Goal: Transaction & Acquisition: Purchase product/service

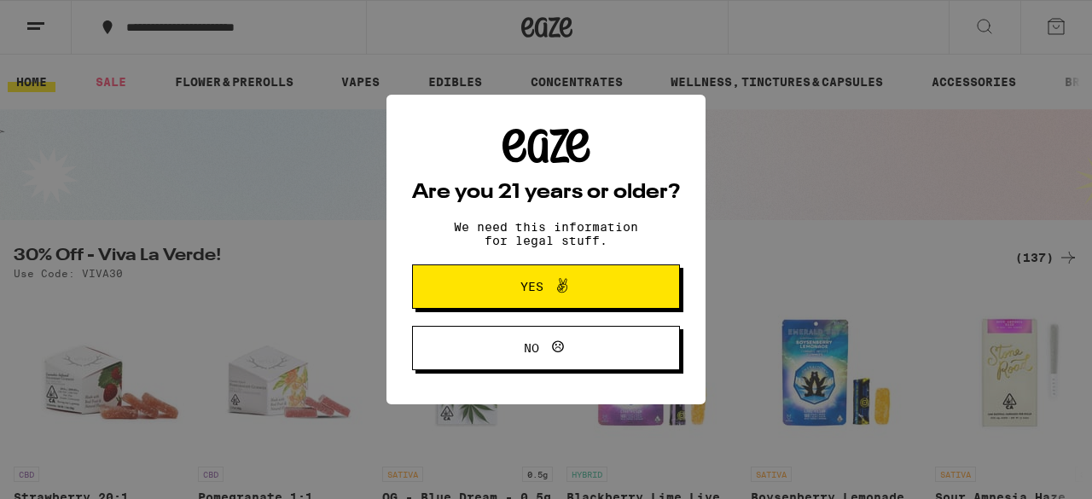
click at [611, 300] on button "Yes" at bounding box center [546, 287] width 268 height 44
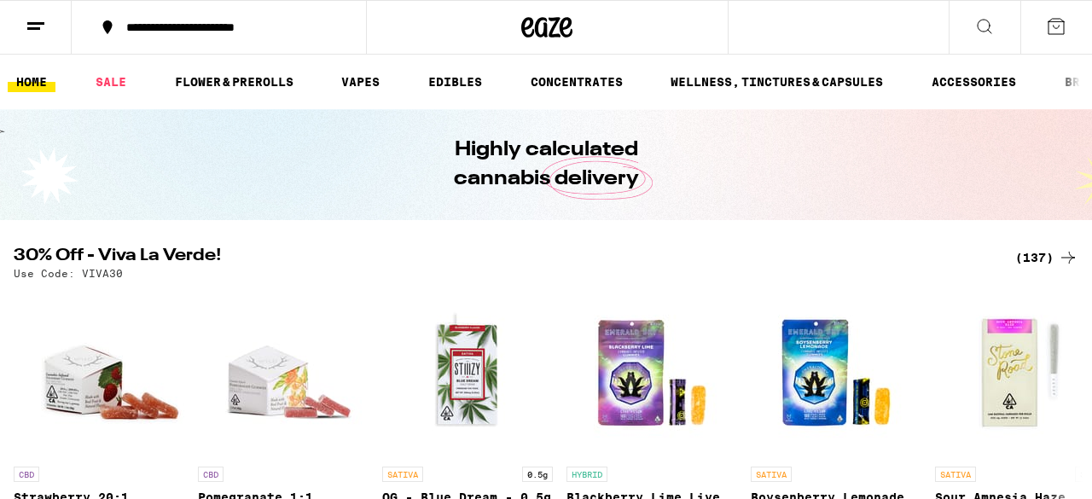
click at [35, 24] on icon at bounding box center [36, 26] width 20 height 20
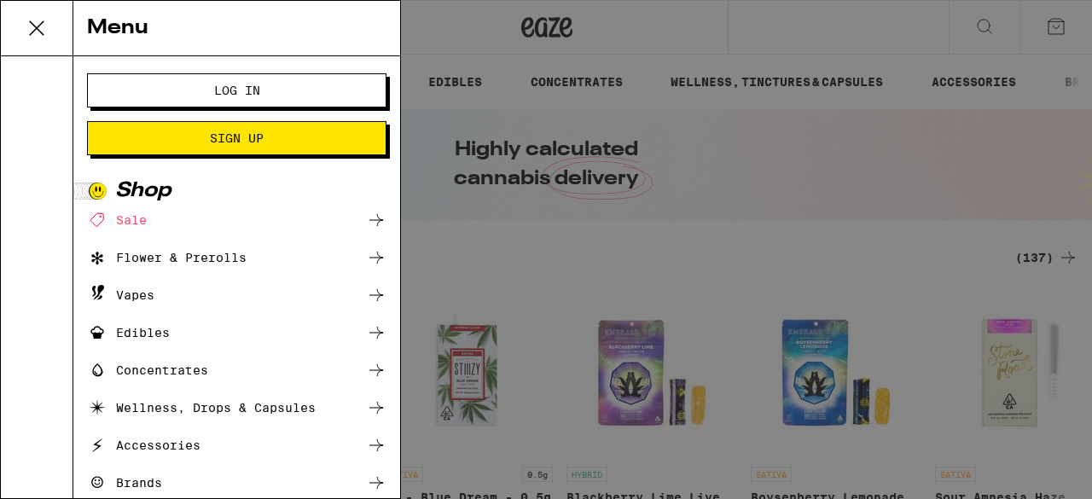
click at [275, 88] on span "Log In" at bounding box center [236, 90] width 161 height 12
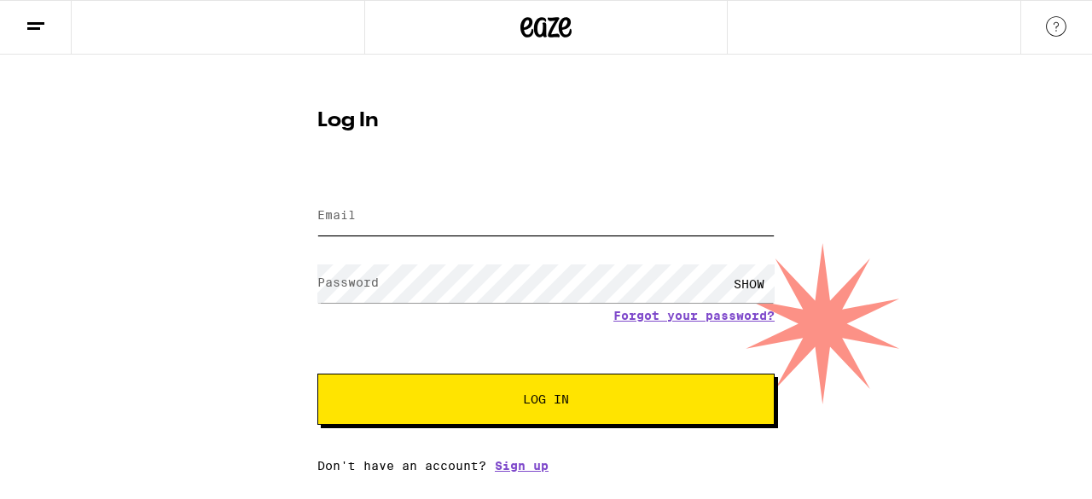
type input "meg.ing@gmail.com"
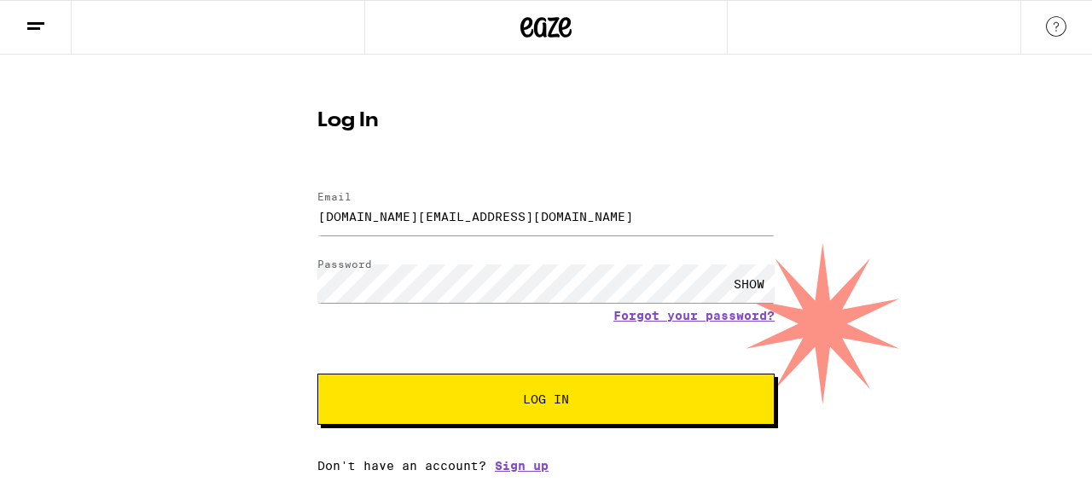
click at [604, 394] on span "Log In" at bounding box center [546, 399] width 319 height 12
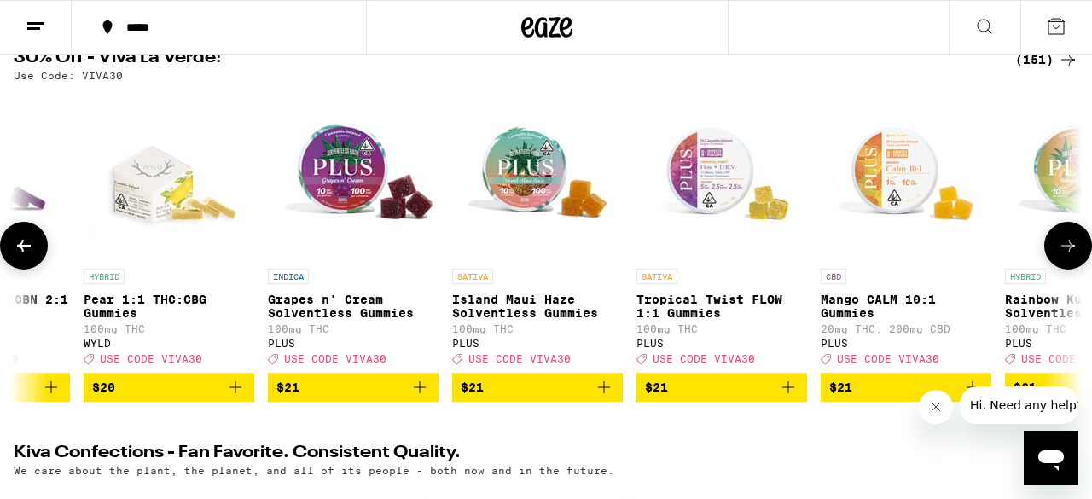
scroll to position [0, 12095]
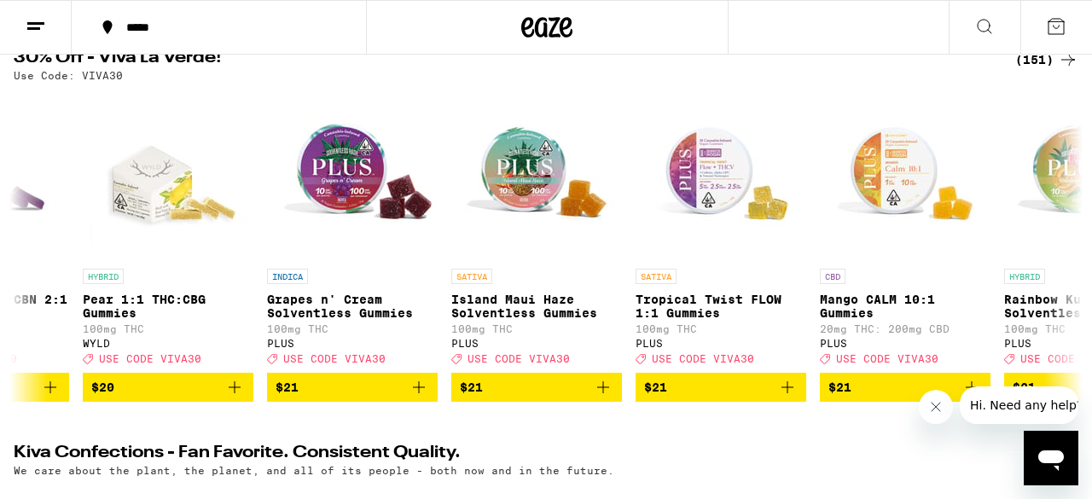
click at [989, 30] on icon at bounding box center [985, 27] width 14 height 14
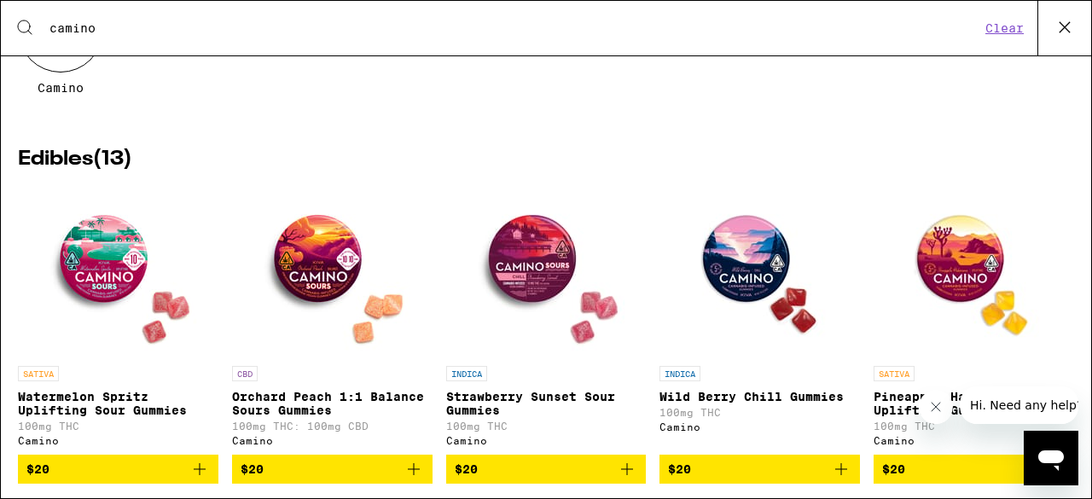
scroll to position [0, 0]
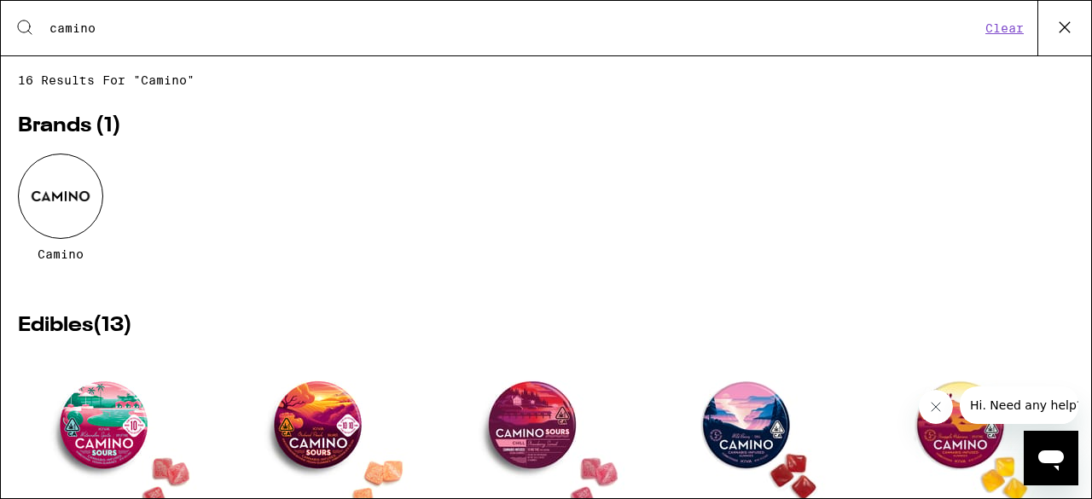
type input "camino"
click at [1006, 30] on button "Clear" at bounding box center [1004, 27] width 49 height 15
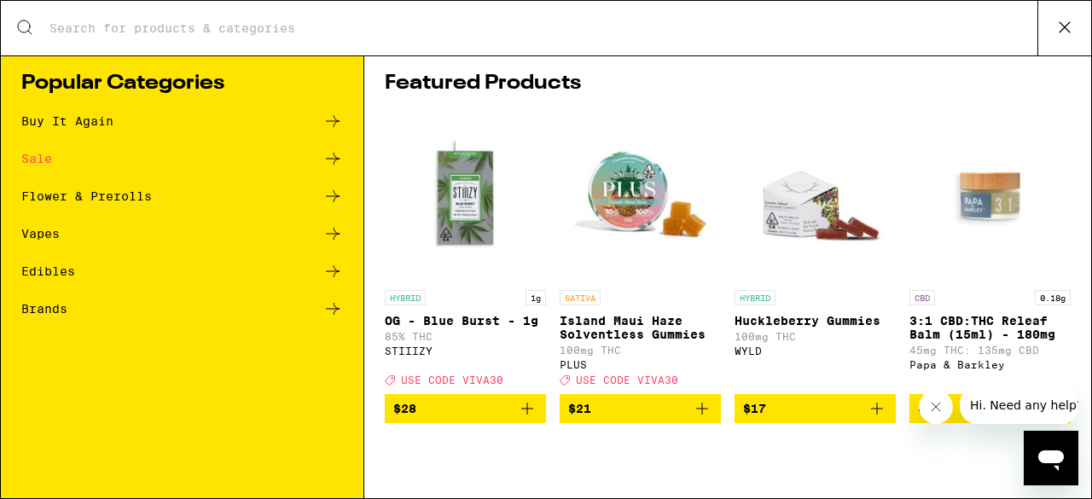
click at [325, 159] on icon at bounding box center [333, 158] width 20 height 20
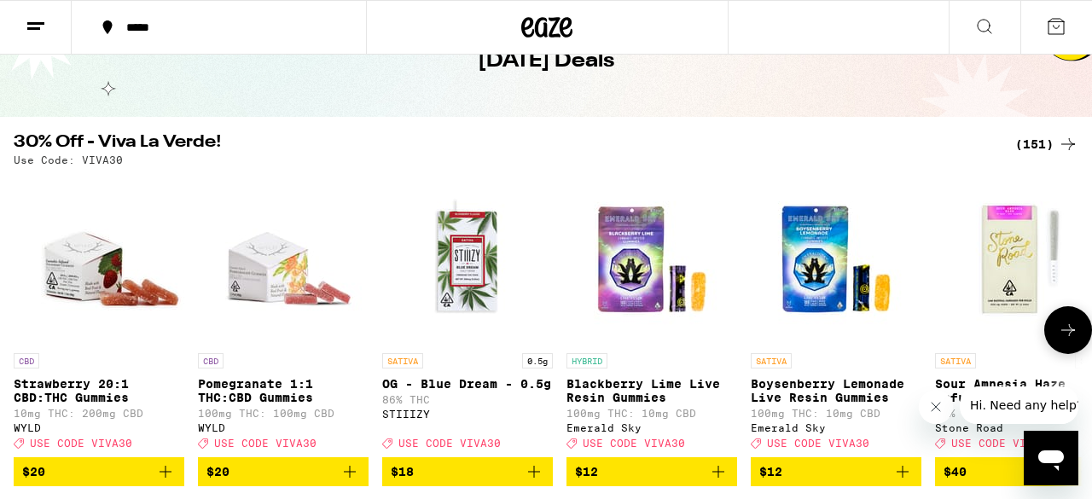
scroll to position [100, 0]
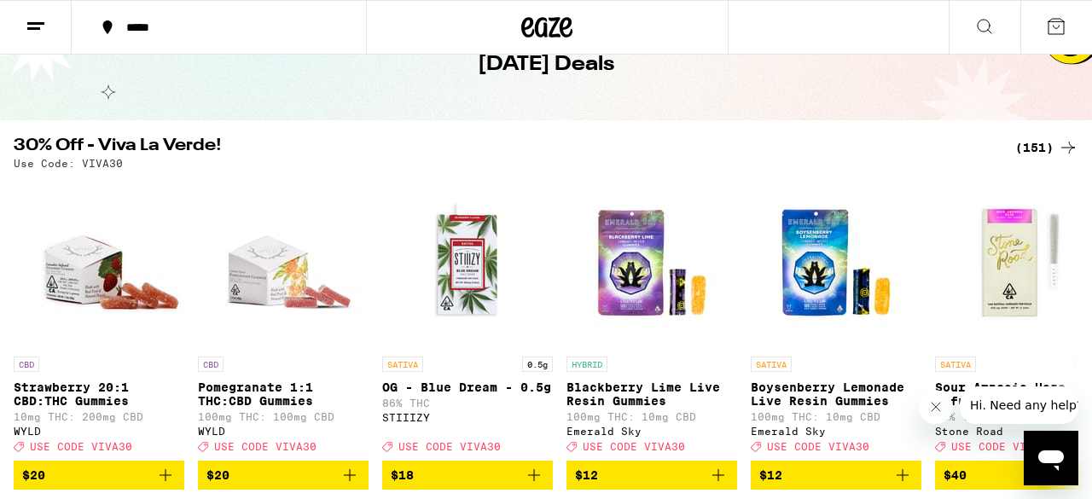
click at [1040, 150] on div "(151)" at bounding box center [1046, 147] width 63 height 20
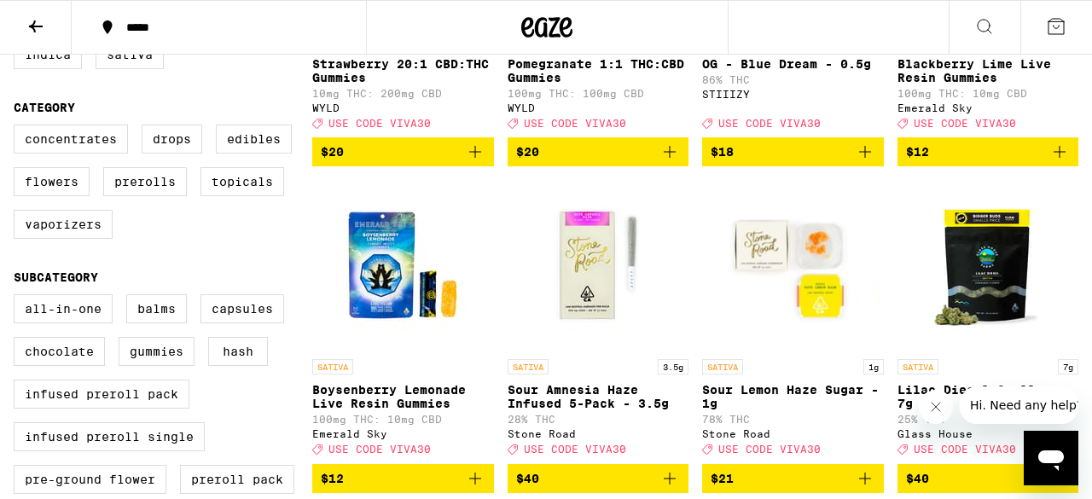
scroll to position [394, 0]
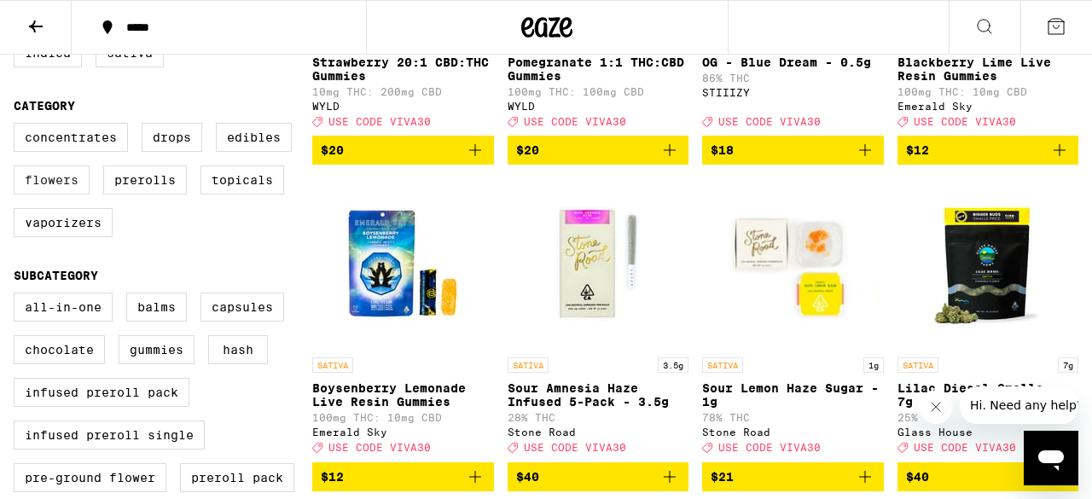
click at [61, 195] on label "Flowers" at bounding box center [52, 180] width 76 height 29
click at [18, 126] on input "Flowers" at bounding box center [17, 125] width 1 height 1
checkbox input "true"
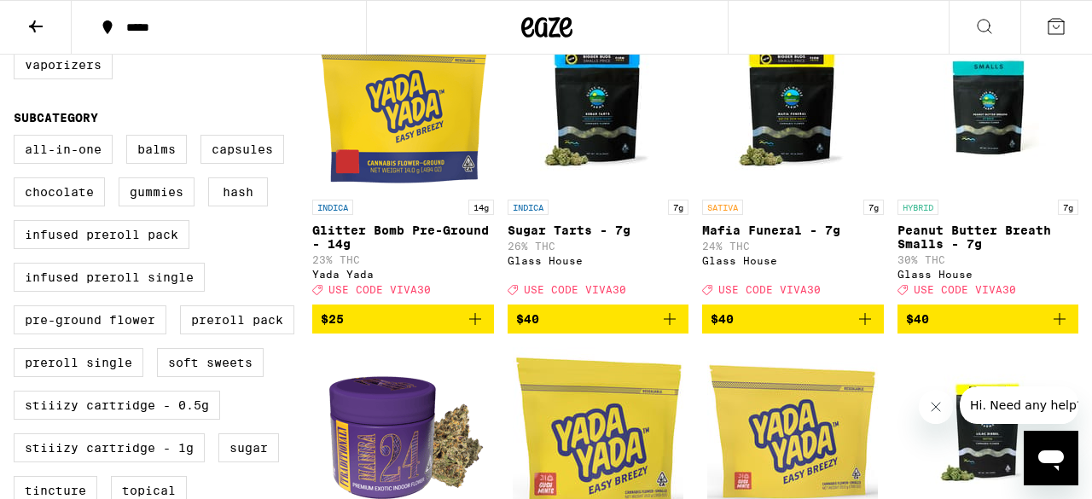
scroll to position [553, 0]
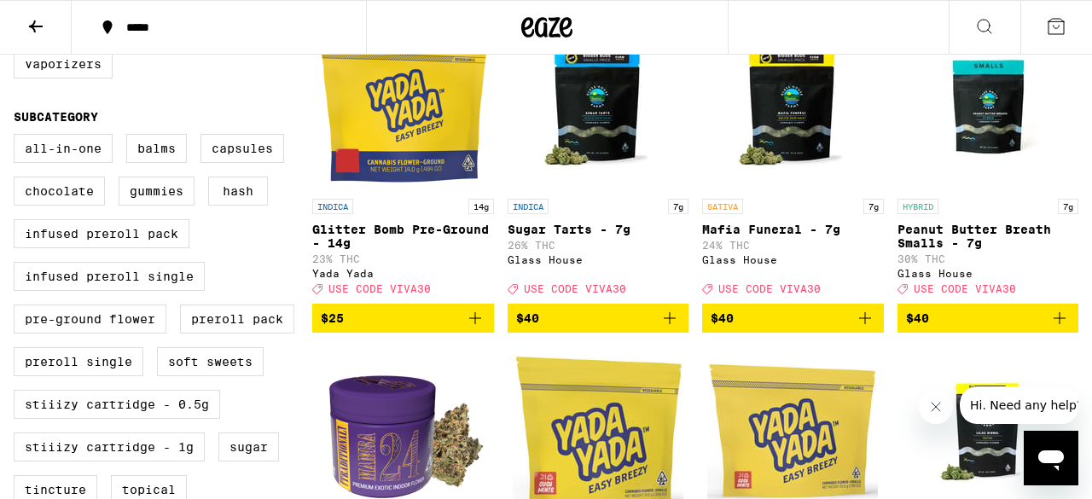
click at [473, 329] on icon "Add to bag" at bounding box center [475, 318] width 20 height 20
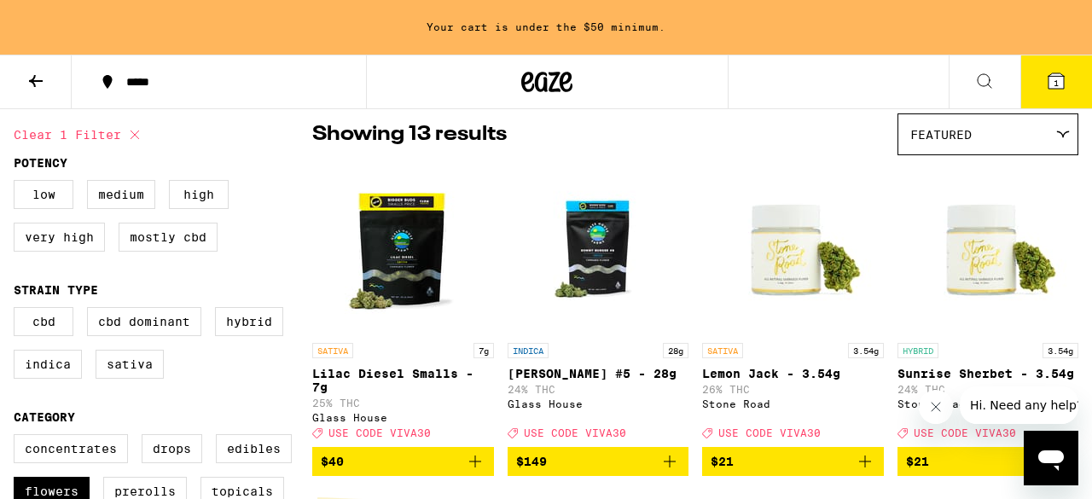
scroll to position [140, 0]
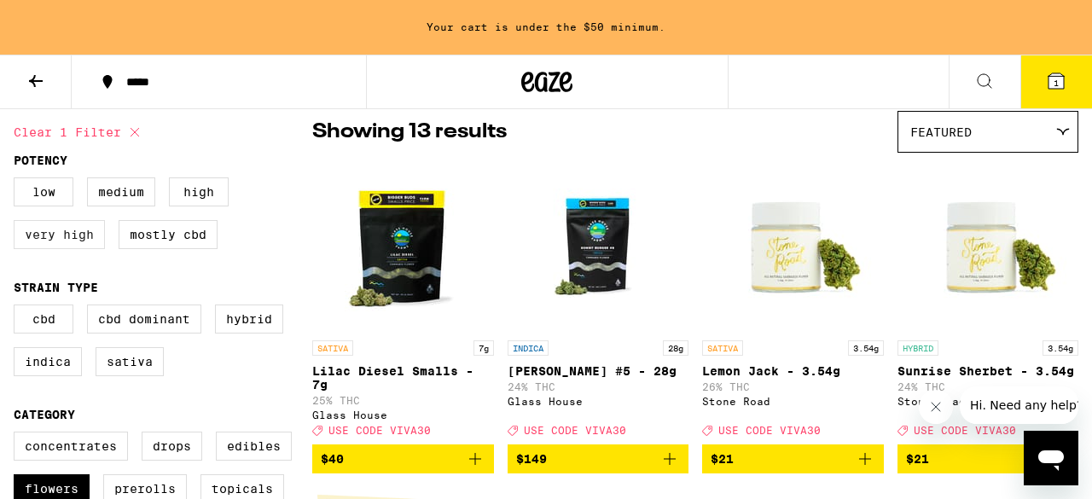
click at [78, 244] on label "Very High" at bounding box center [59, 234] width 91 height 29
click at [18, 181] on input "Very High" at bounding box center [17, 180] width 1 height 1
checkbox input "true"
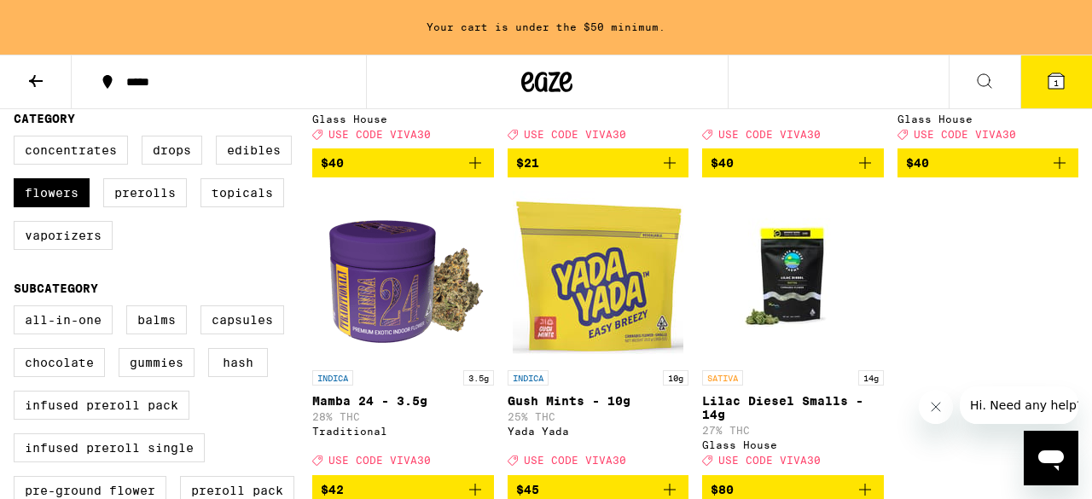
scroll to position [448, 0]
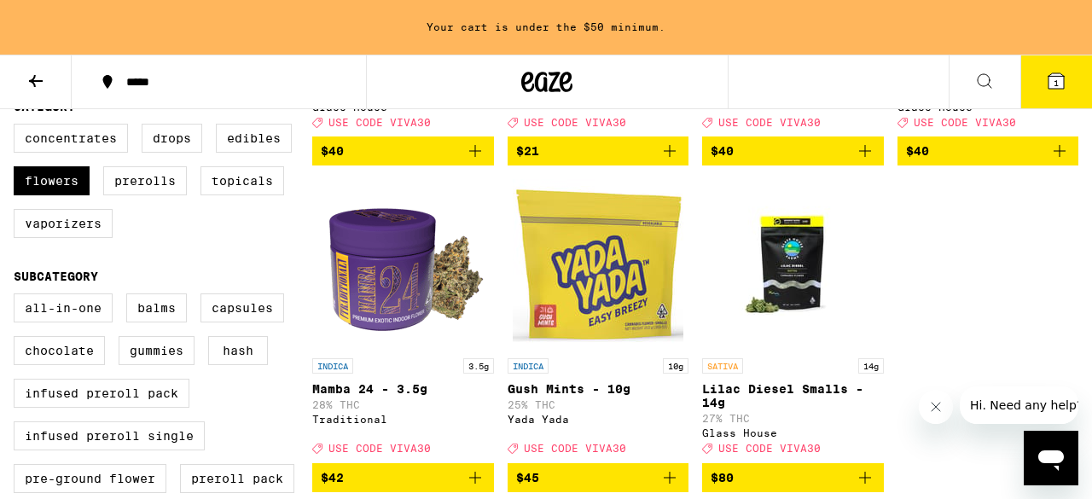
click at [1063, 161] on icon "Add to bag" at bounding box center [1060, 151] width 20 height 20
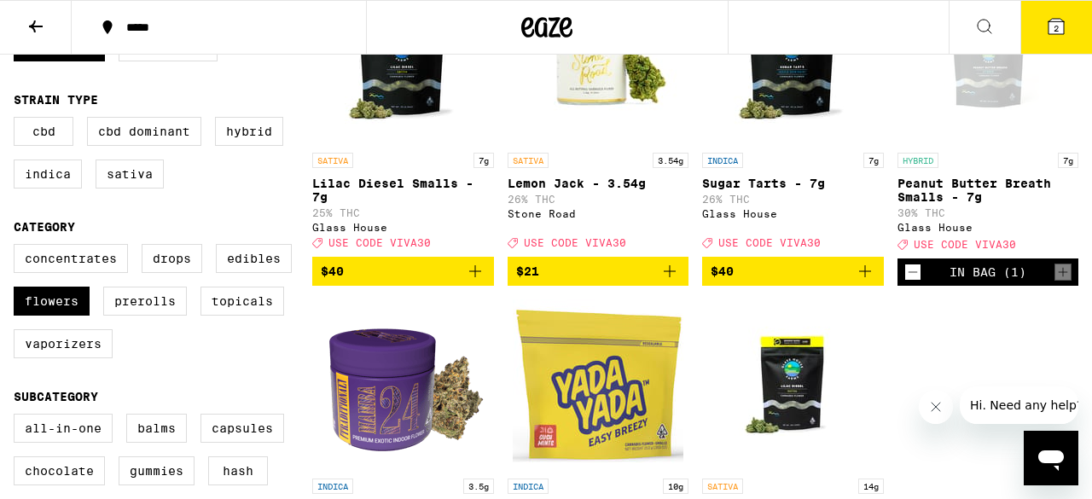
scroll to position [275, 0]
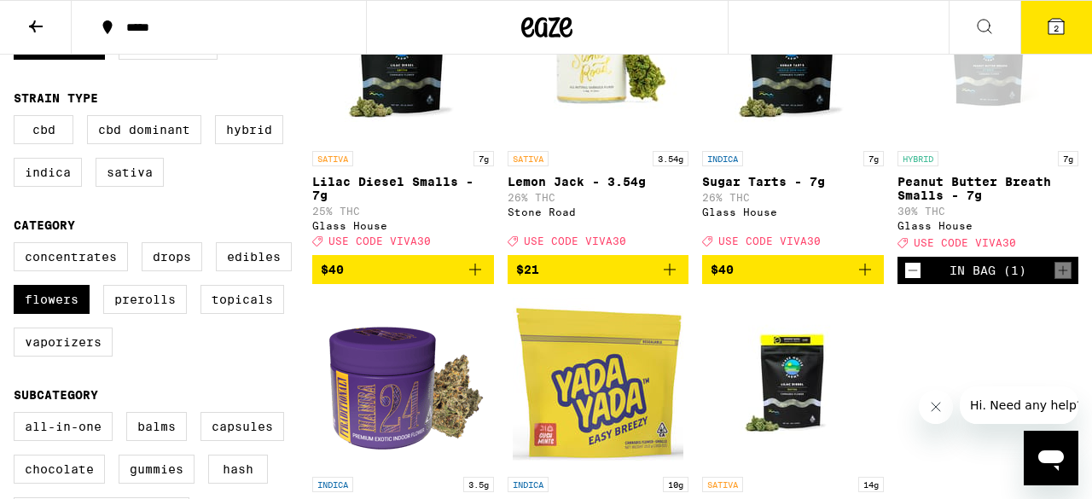
click at [1056, 38] on button "2" at bounding box center [1057, 27] width 72 height 53
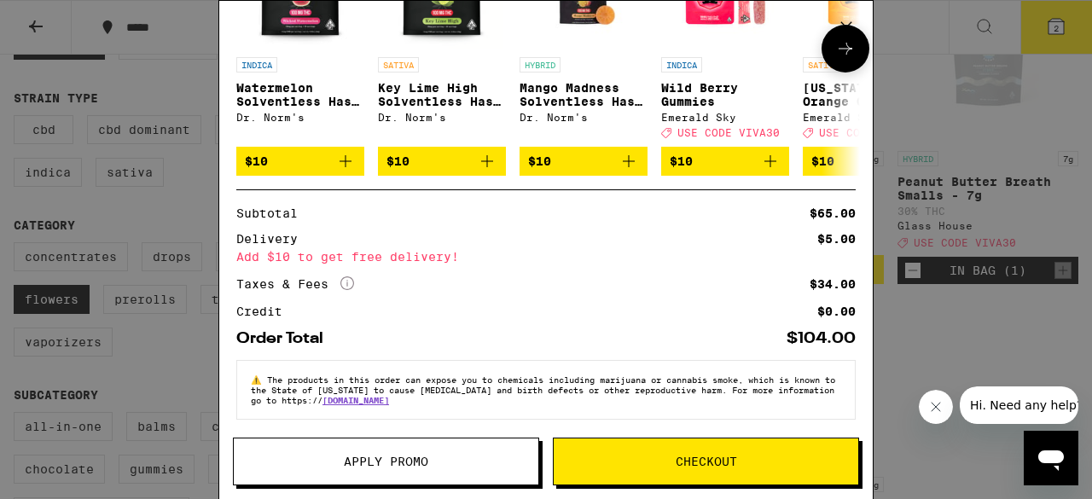
scroll to position [313, 0]
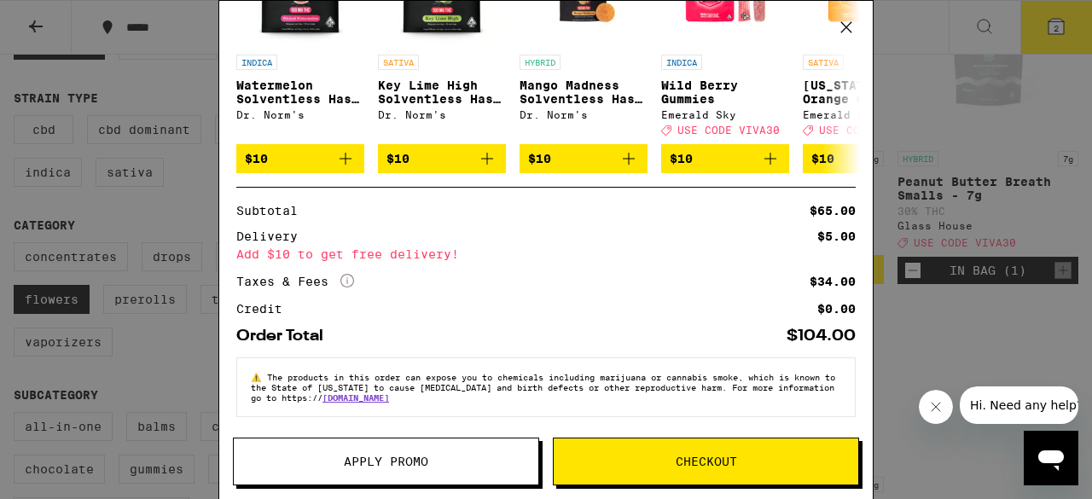
click at [360, 464] on span "Apply Promo" at bounding box center [386, 462] width 84 height 12
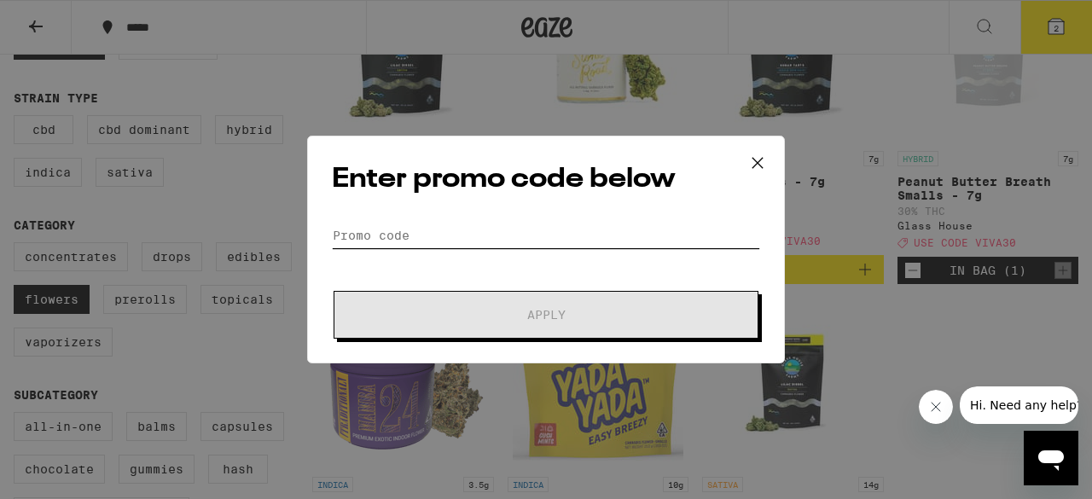
click at [377, 236] on input "Promo Code" at bounding box center [546, 236] width 428 height 26
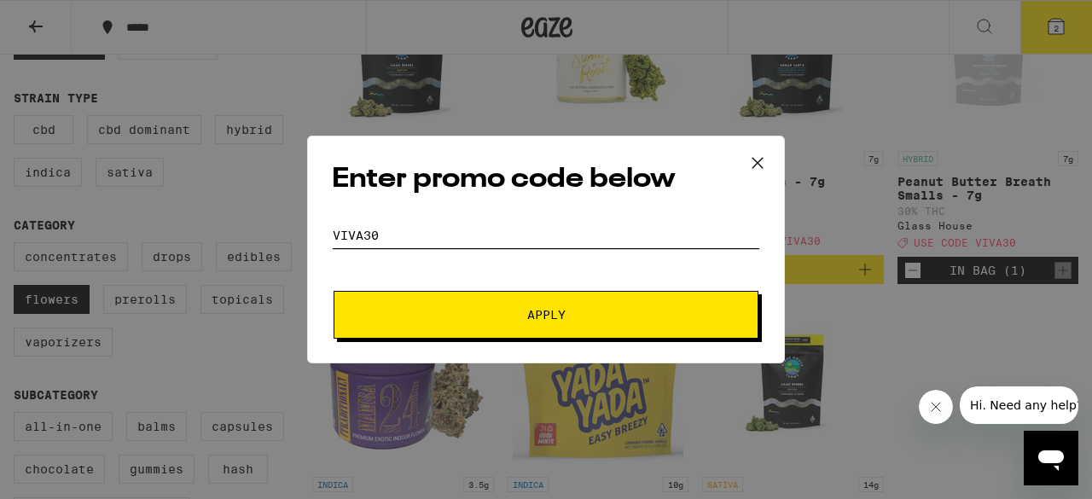
type input "viva30"
click at [334, 291] on button "Apply" at bounding box center [546, 315] width 425 height 48
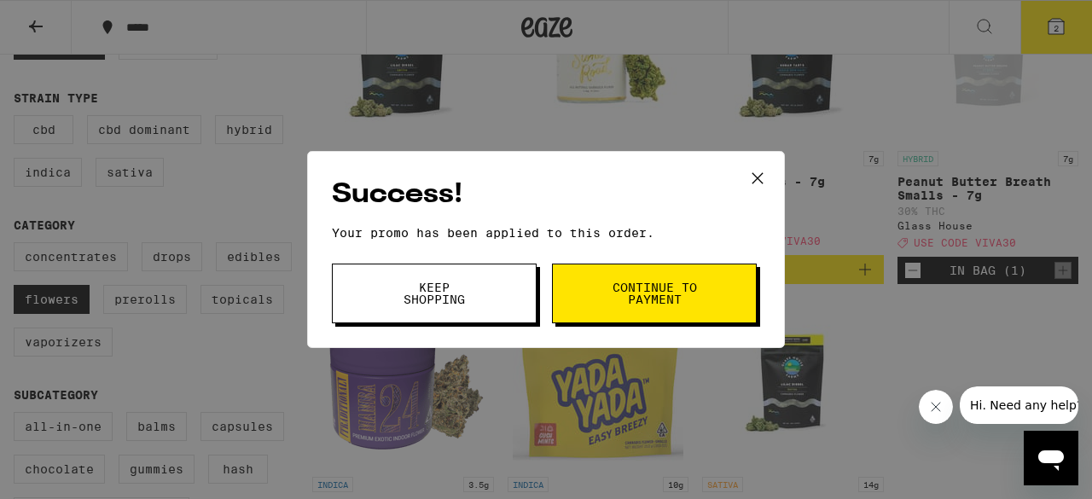
click at [760, 180] on icon at bounding box center [758, 178] width 10 height 10
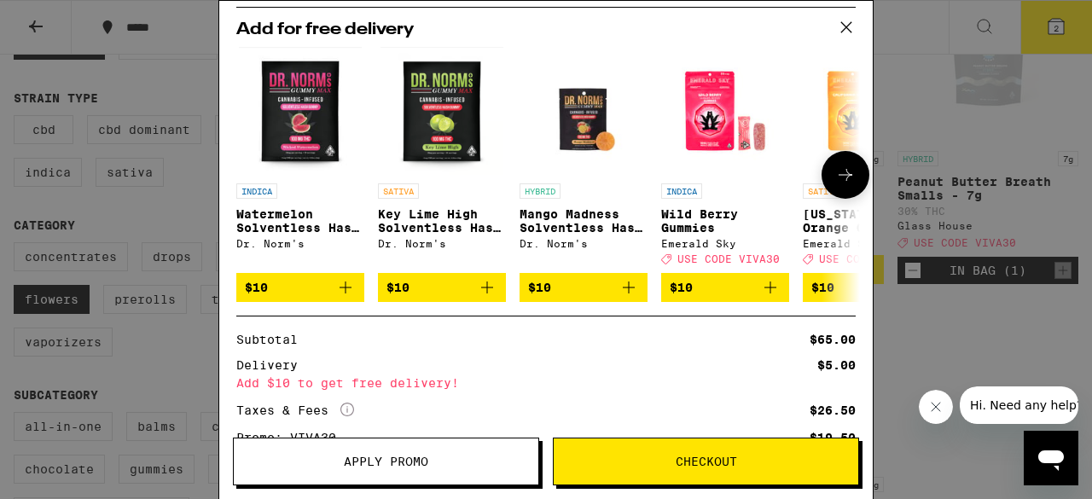
scroll to position [339, 0]
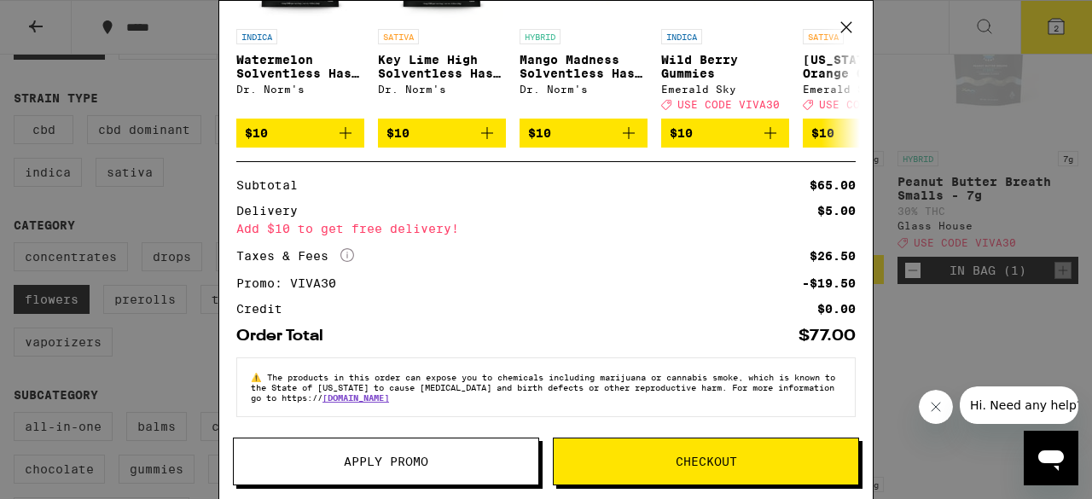
click at [849, 30] on icon at bounding box center [846, 27] width 10 height 10
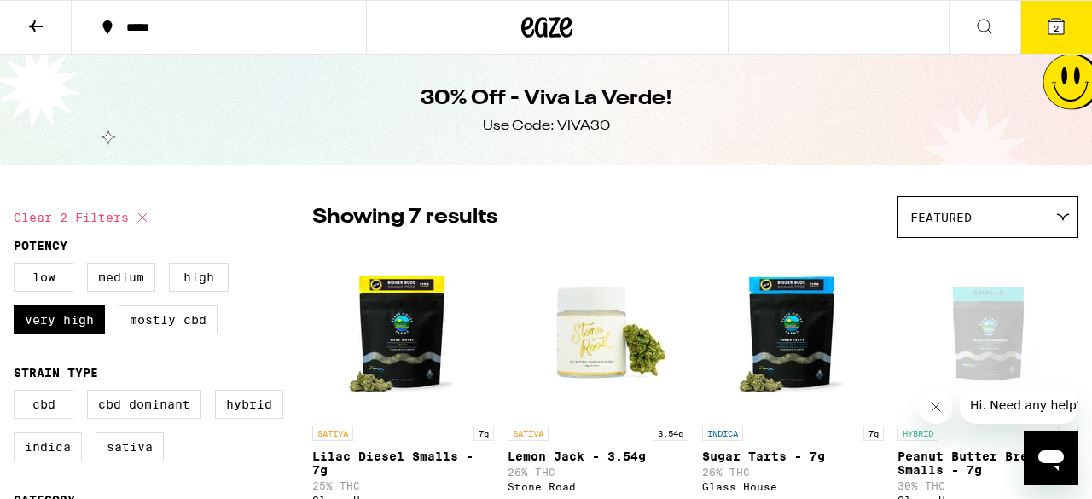
click at [541, 33] on icon at bounding box center [546, 27] width 51 height 31
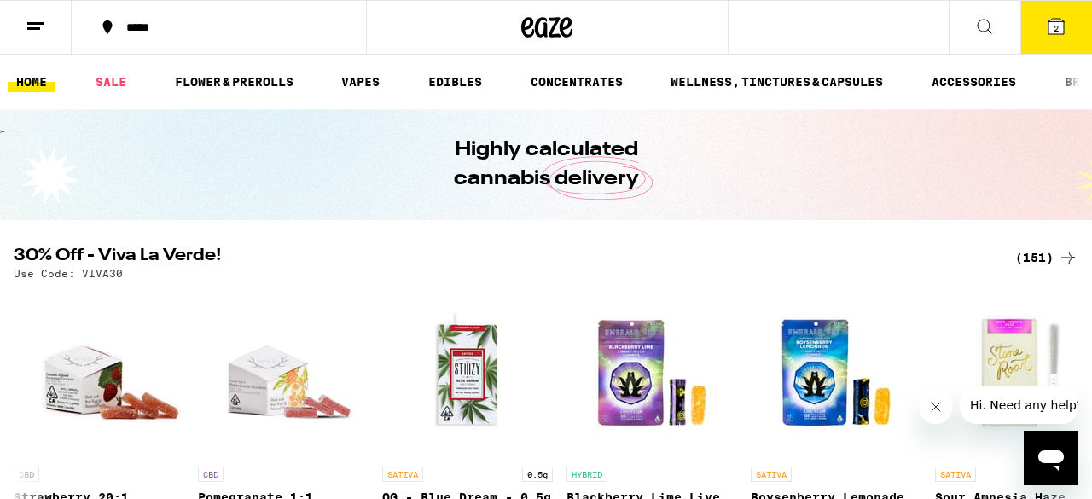
click at [164, 29] on div "*****" at bounding box center [229, 27] width 223 height 12
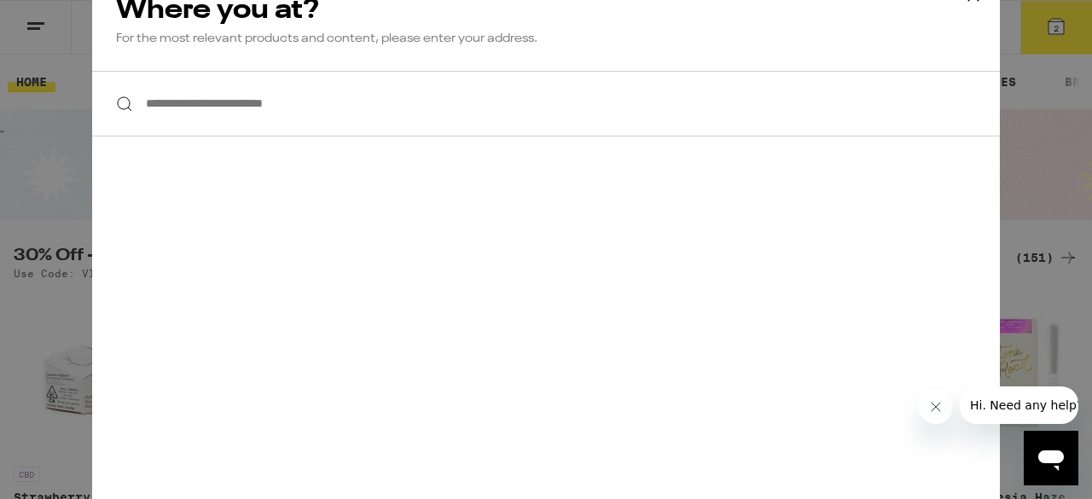
click at [299, 107] on input "**********" at bounding box center [546, 104] width 908 height 66
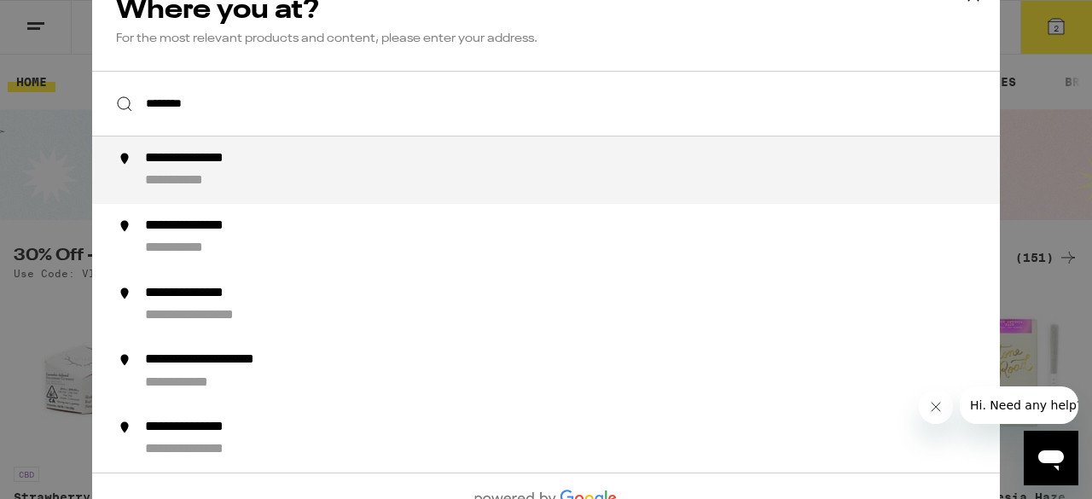
click at [252, 165] on div "**********" at bounding box center [211, 159] width 132 height 18
type input "**********"
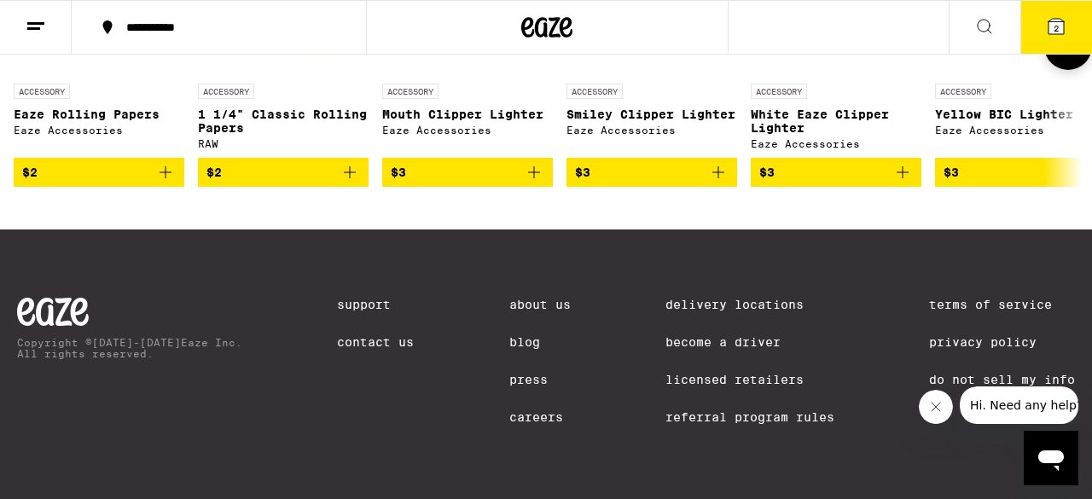
scroll to position [7755, 0]
click at [535, 183] on icon "Add to bag" at bounding box center [534, 172] width 20 height 20
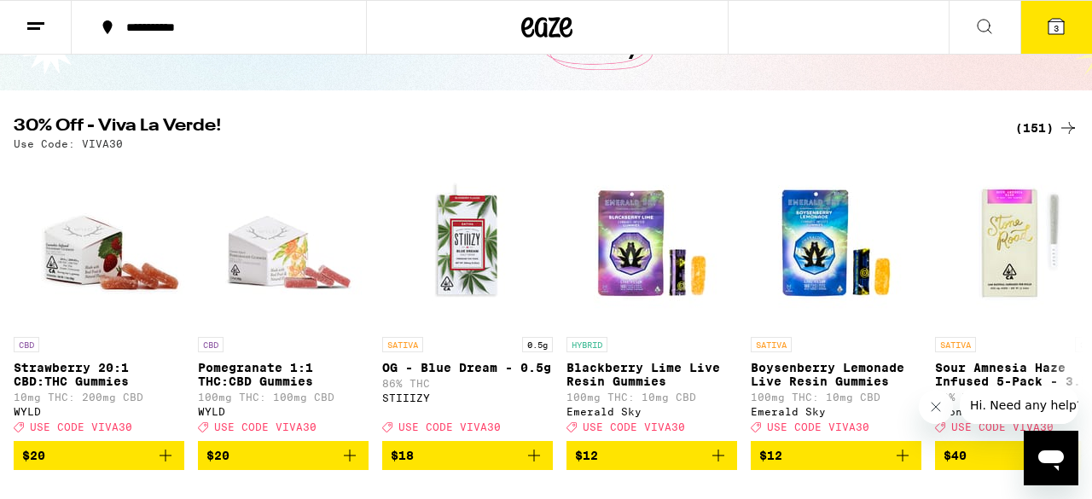
scroll to position [137, 0]
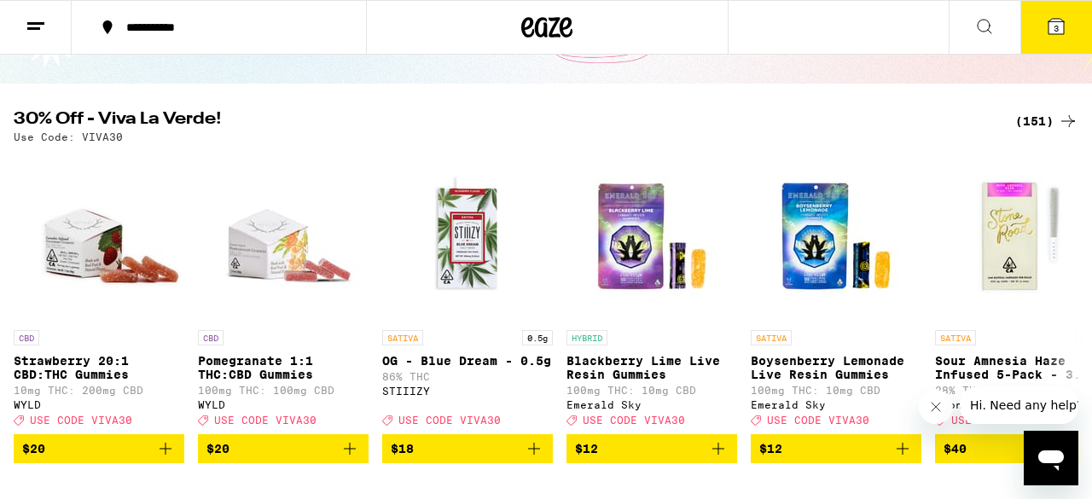
click at [1035, 123] on div "(151)" at bounding box center [1046, 121] width 63 height 20
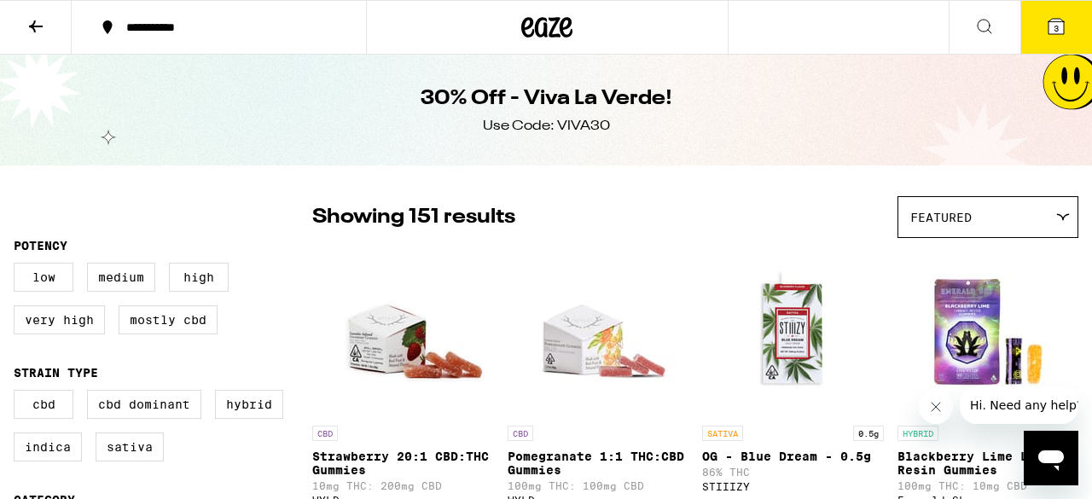
click at [998, 227] on div "Featured" at bounding box center [988, 217] width 179 height 40
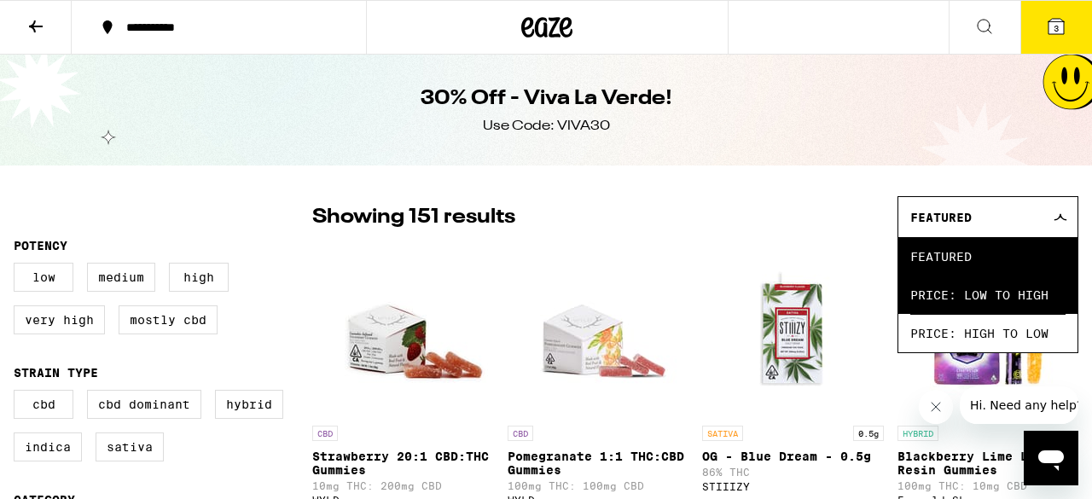
click at [981, 298] on span "Price: Low to High" at bounding box center [987, 295] width 155 height 38
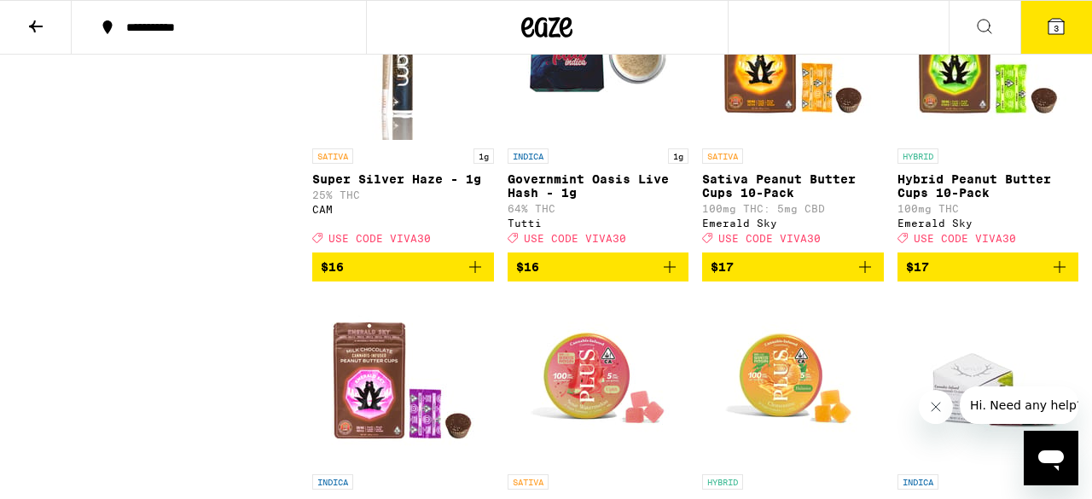
scroll to position [2230, 0]
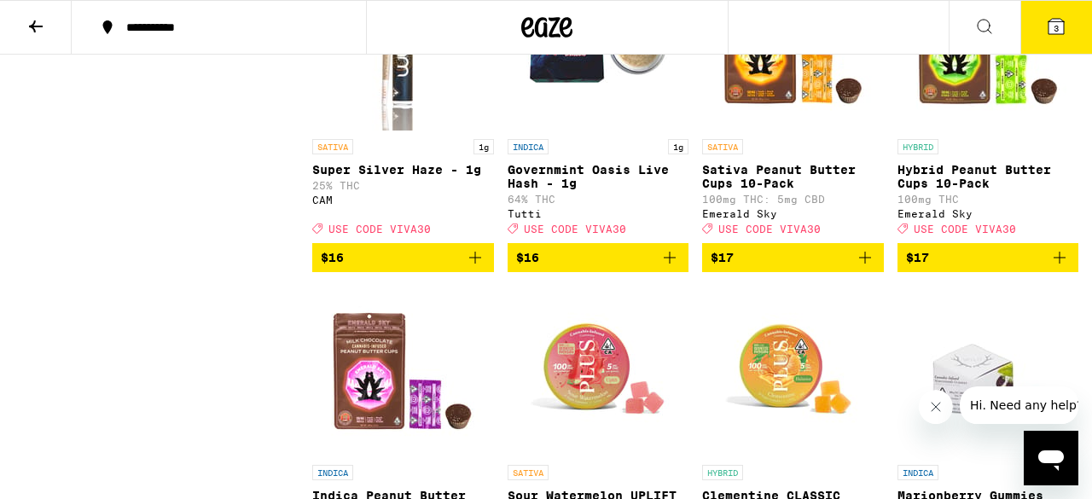
click at [527, 219] on div "Tutti" at bounding box center [599, 213] width 182 height 11
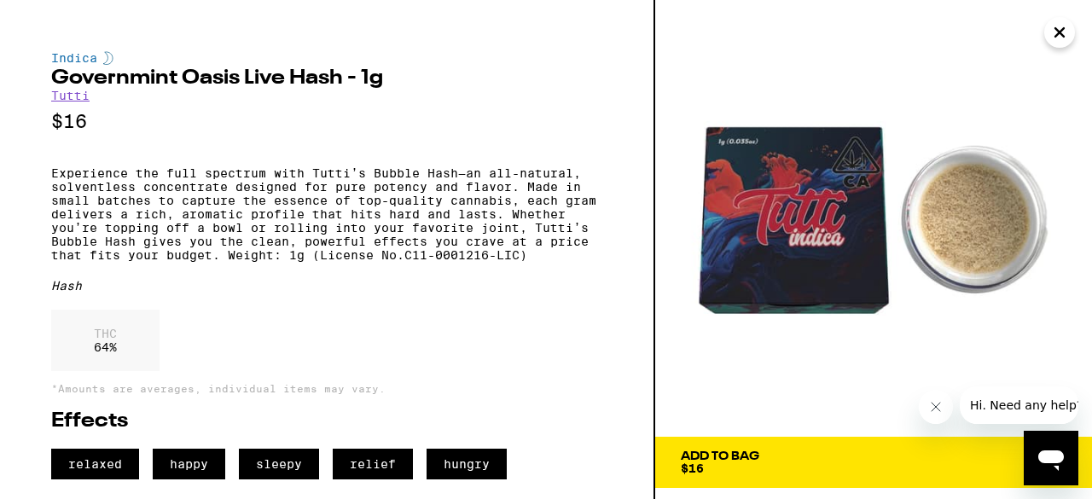
click at [78, 102] on link "Tutti" at bounding box center [70, 96] width 38 height 14
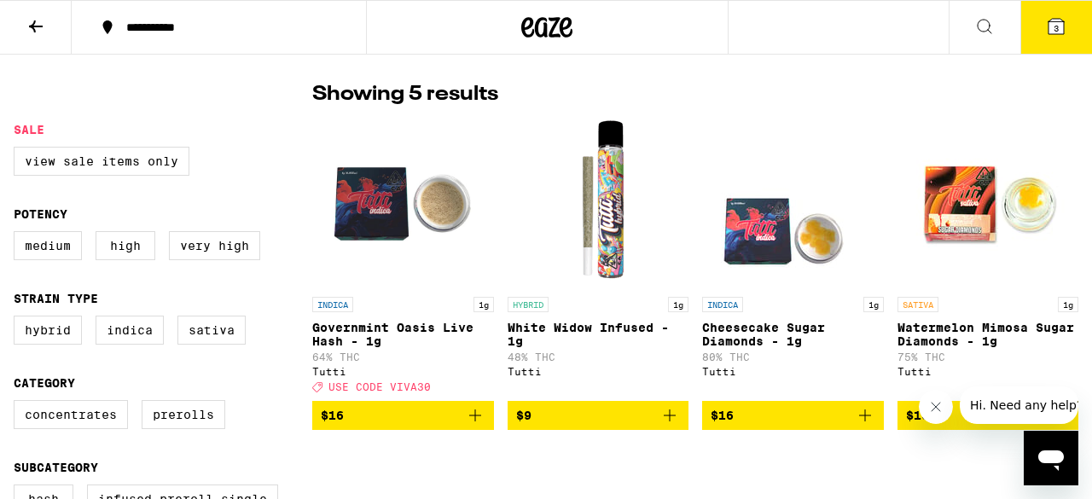
scroll to position [427, 0]
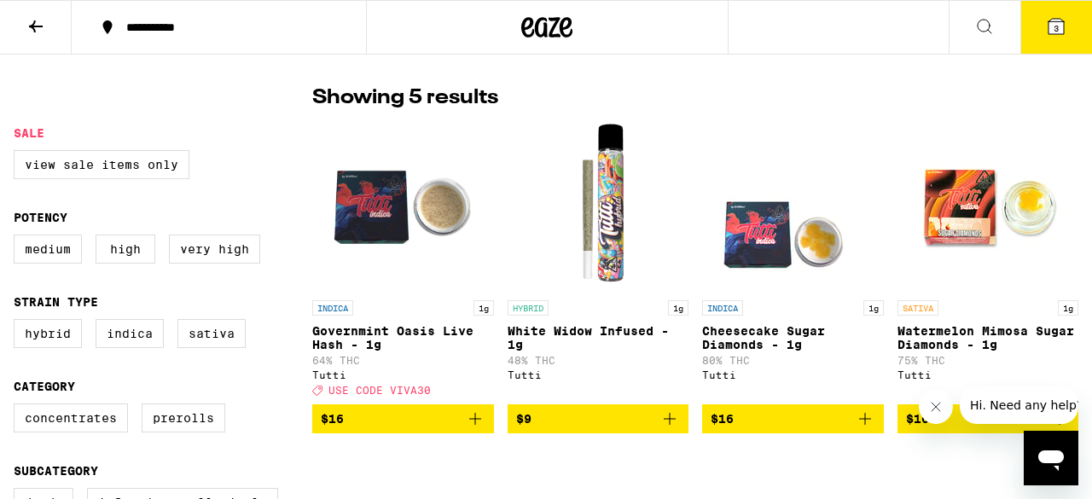
click at [480, 425] on icon "Add to bag" at bounding box center [475, 419] width 20 height 20
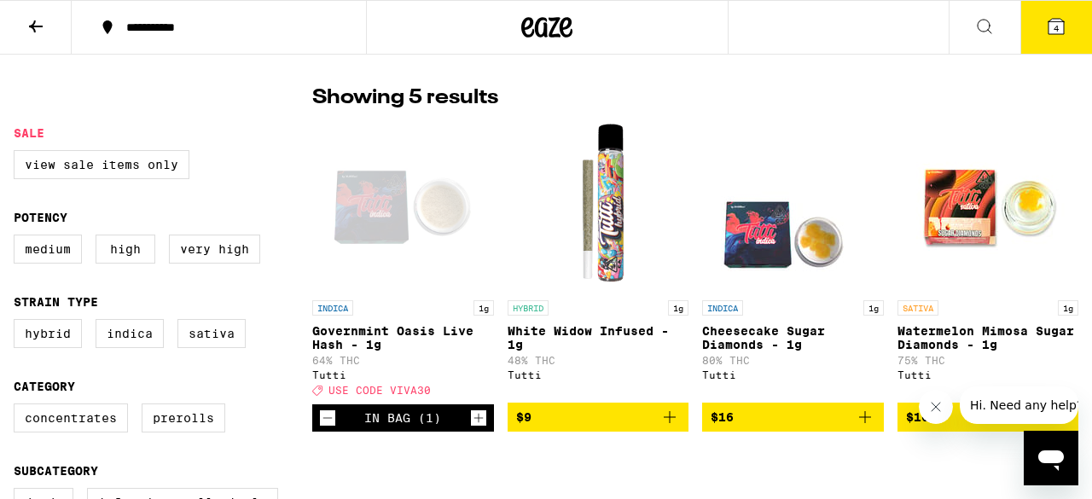
click at [1065, 27] on icon at bounding box center [1056, 26] width 20 height 20
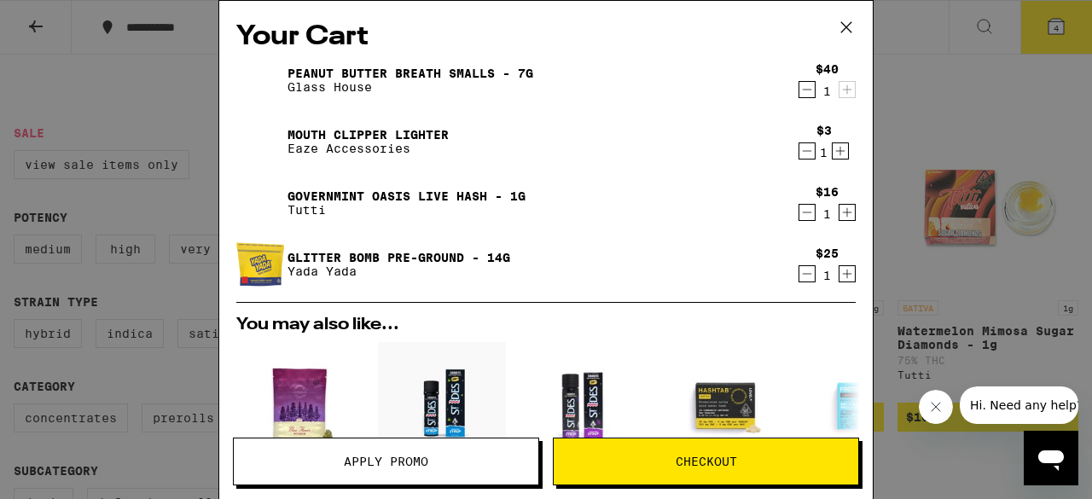
click at [805, 155] on icon "Decrement" at bounding box center [807, 151] width 15 height 20
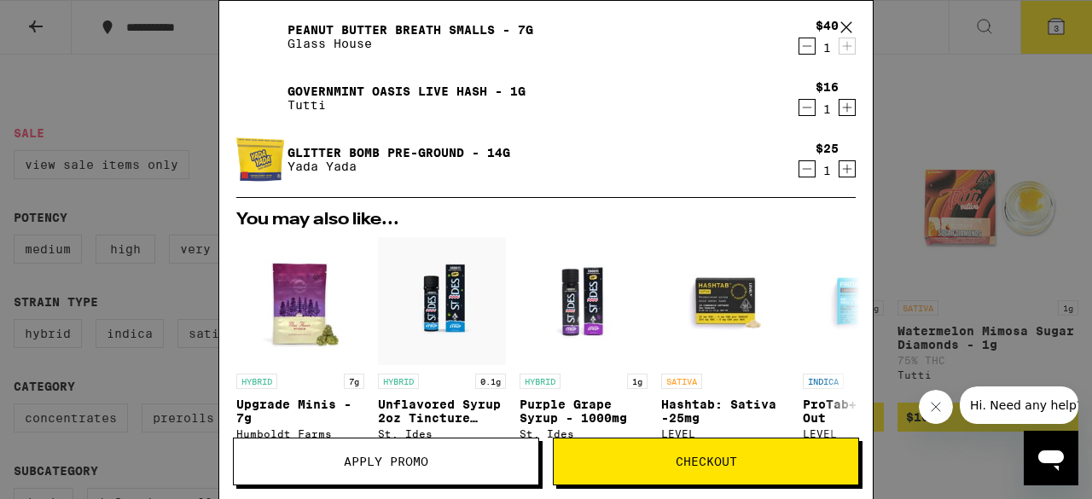
scroll to position [53, 0]
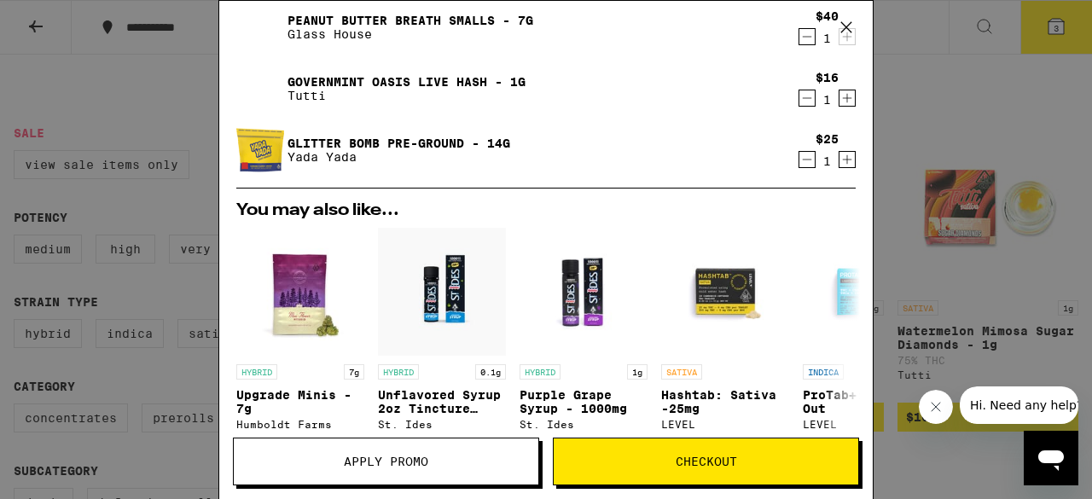
click at [809, 102] on icon "Decrement" at bounding box center [807, 98] width 15 height 20
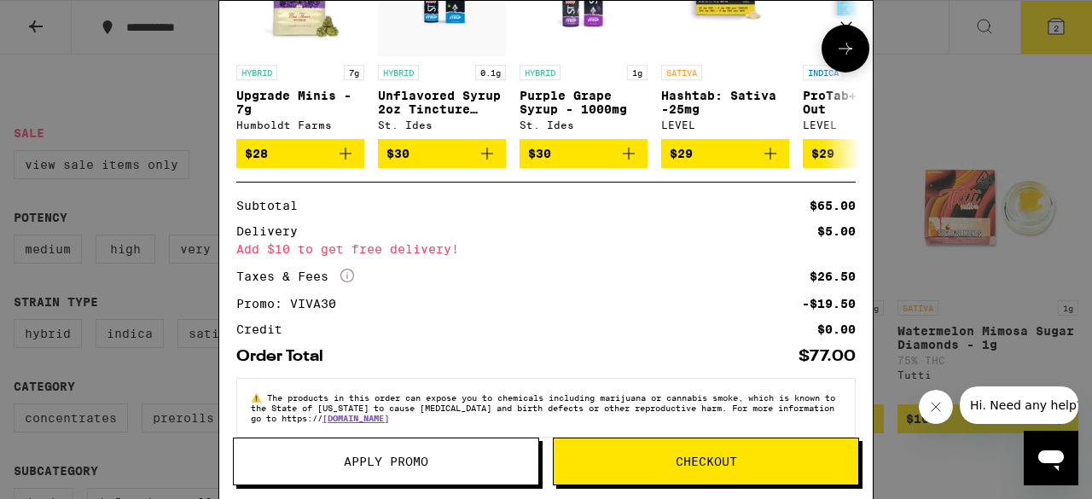
scroll to position [321, 0]
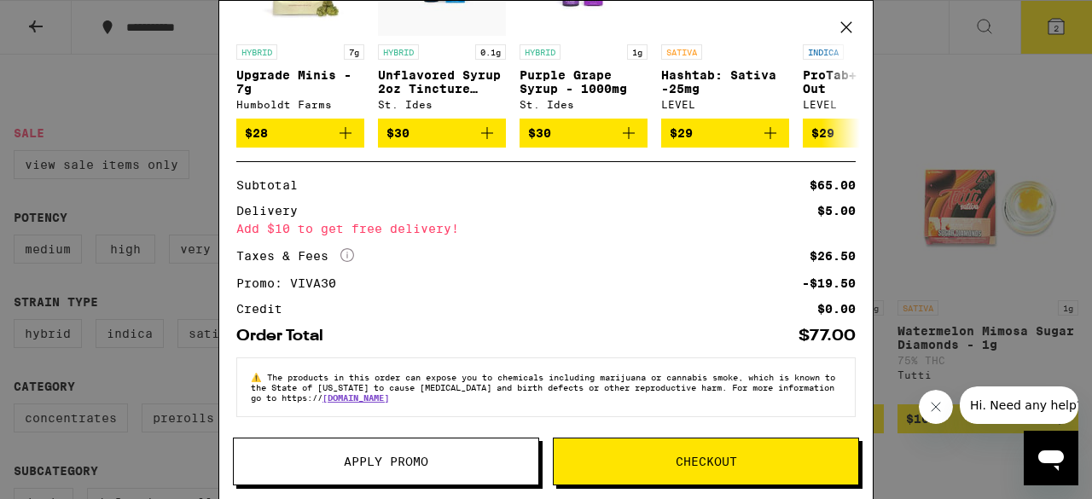
click at [848, 29] on icon at bounding box center [847, 28] width 26 height 26
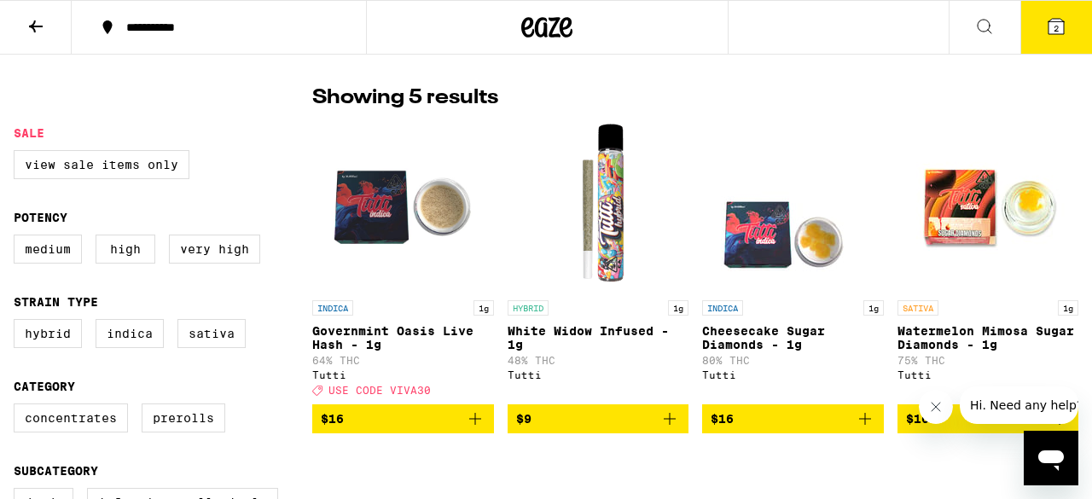
click at [475, 429] on icon "Add to bag" at bounding box center [475, 419] width 20 height 20
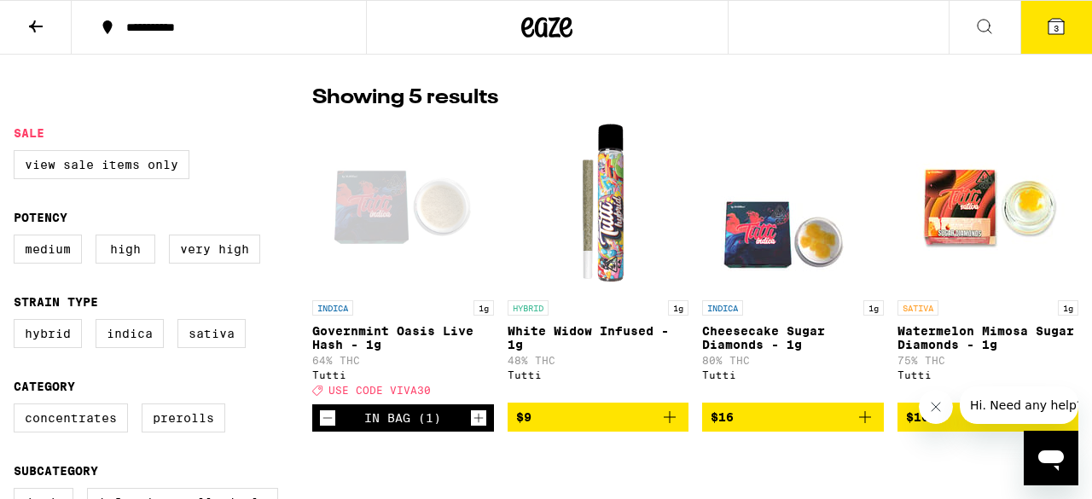
click at [1055, 36] on button "3" at bounding box center [1057, 27] width 72 height 53
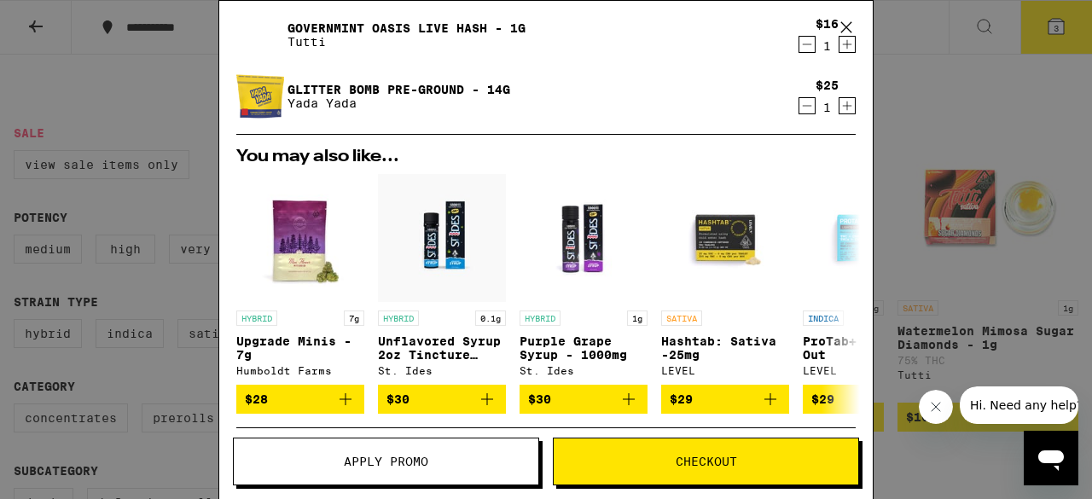
scroll to position [382, 0]
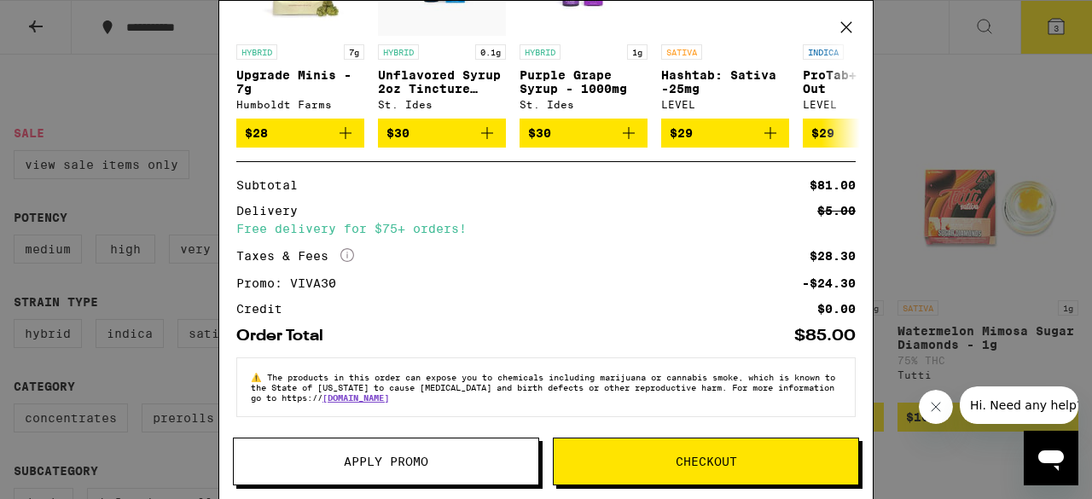
click at [706, 460] on span "Checkout" at bounding box center [706, 462] width 61 height 12
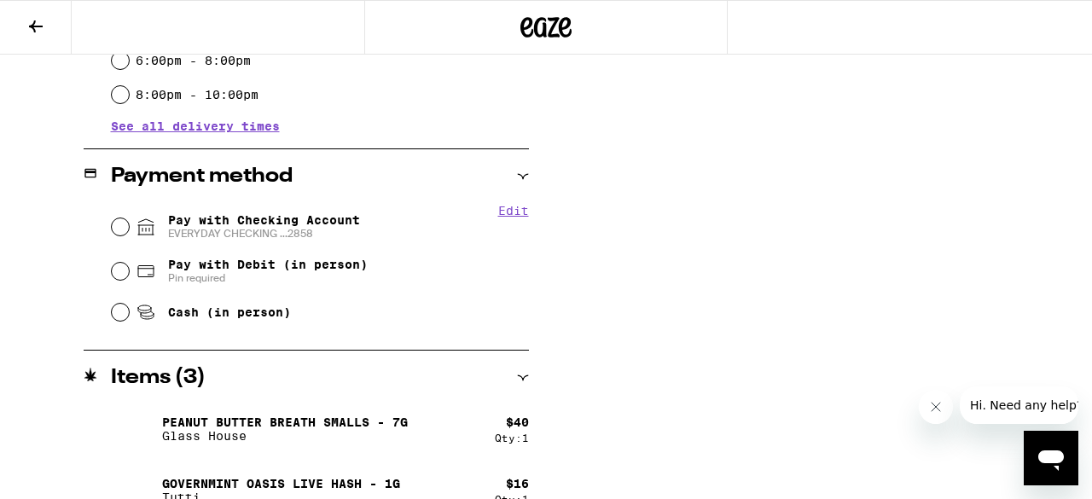
scroll to position [619, 0]
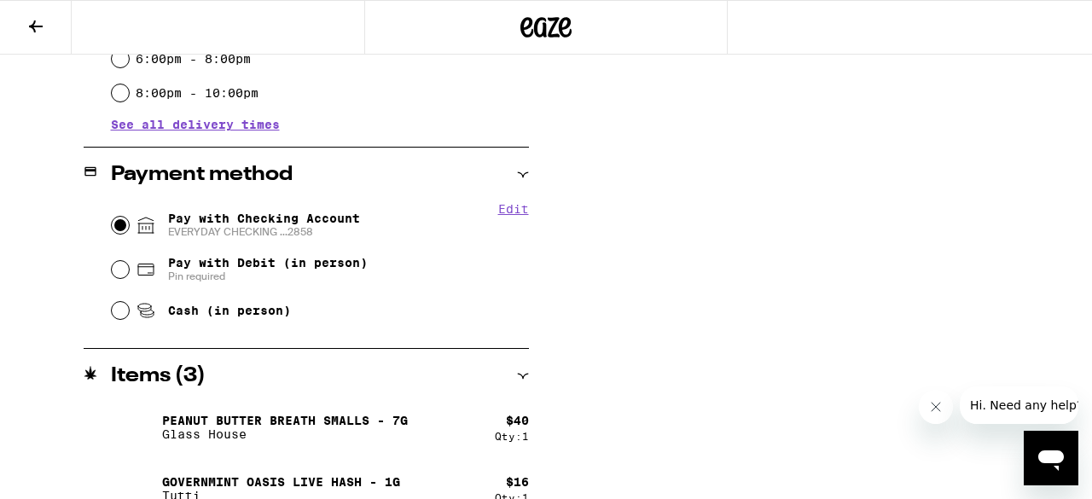
click at [116, 226] on input "Pay with Checking Account EVERYDAY CHECKING ...2858" at bounding box center [120, 225] width 17 height 17
radio input "true"
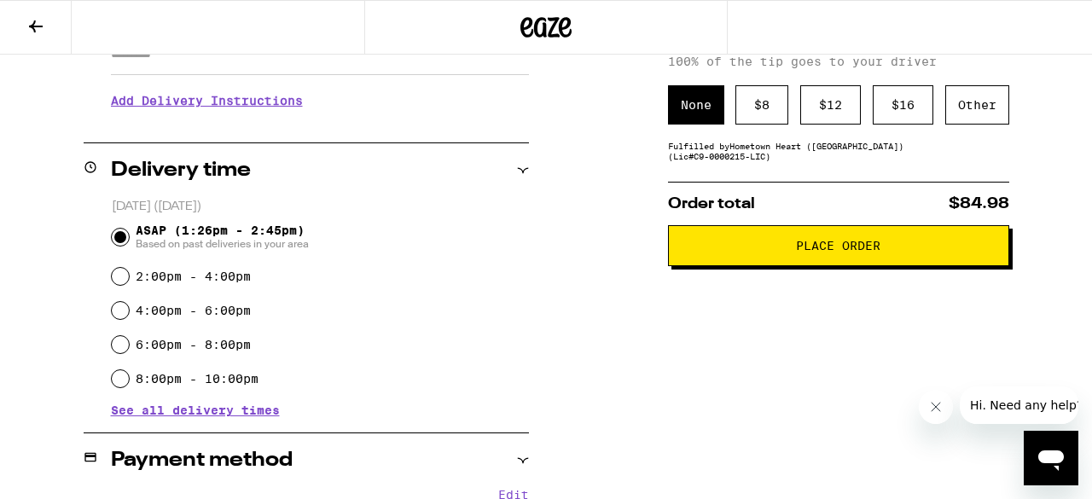
scroll to position [340, 0]
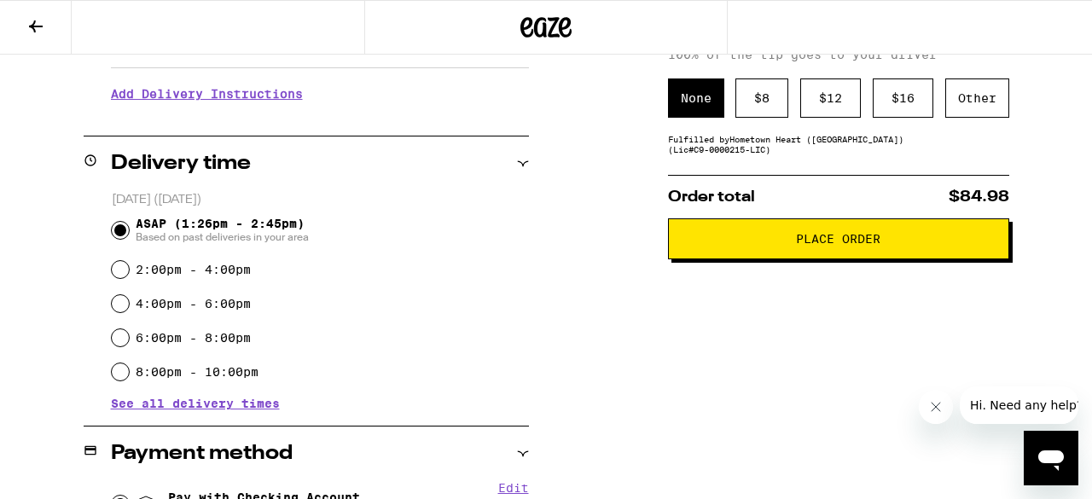
click at [844, 254] on button "Place Order" at bounding box center [838, 238] width 341 height 41
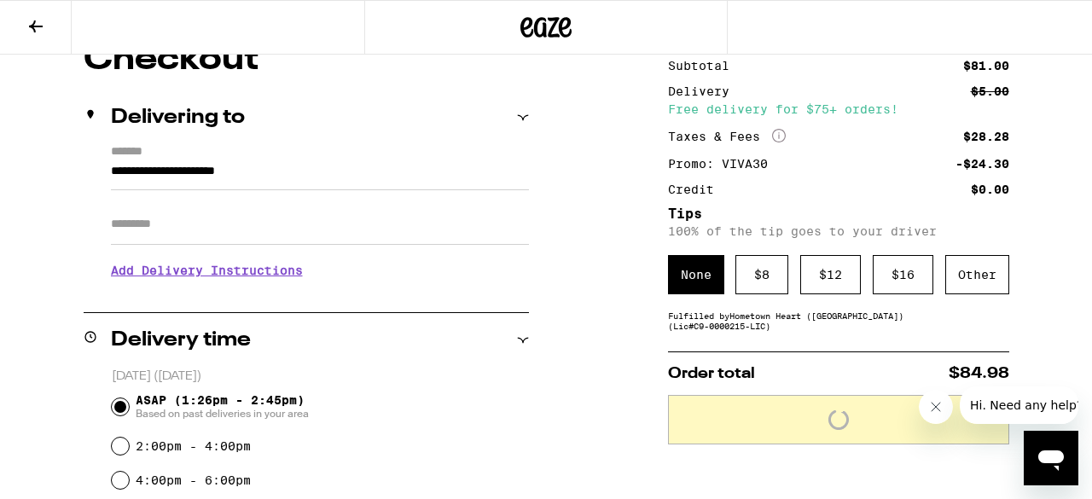
scroll to position [171, 0]
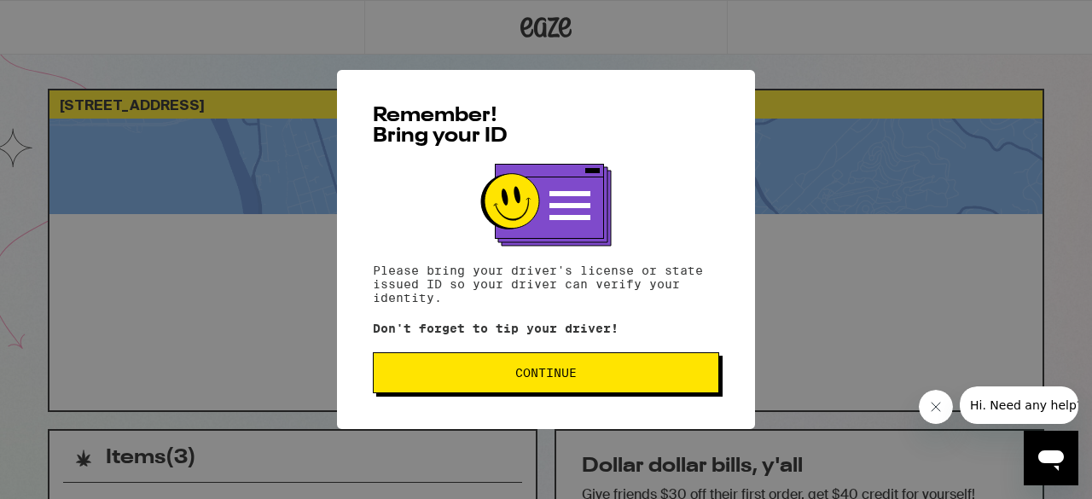
click at [490, 377] on span "Continue" at bounding box center [545, 373] width 317 height 12
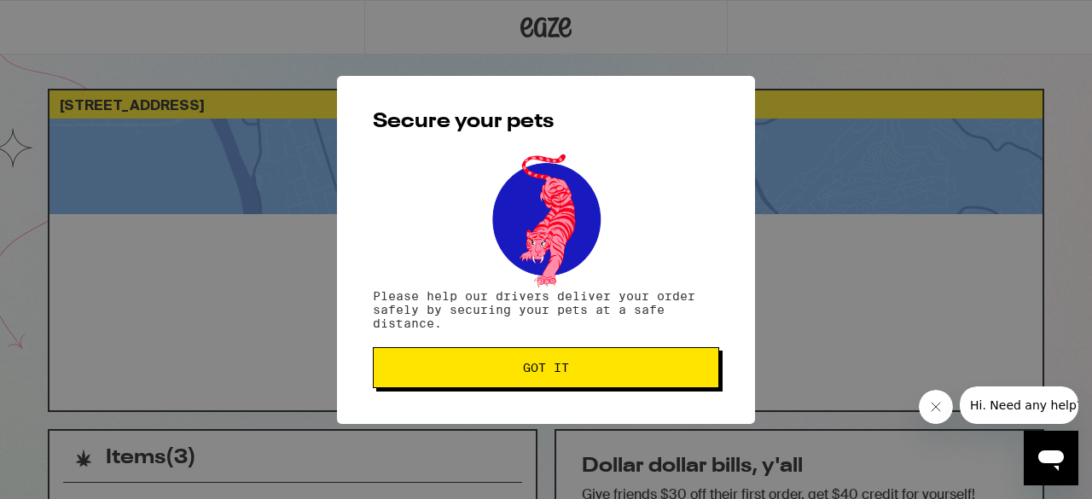
click at [490, 377] on button "Got it" at bounding box center [546, 367] width 346 height 41
